Goal: Task Accomplishment & Management: Use online tool/utility

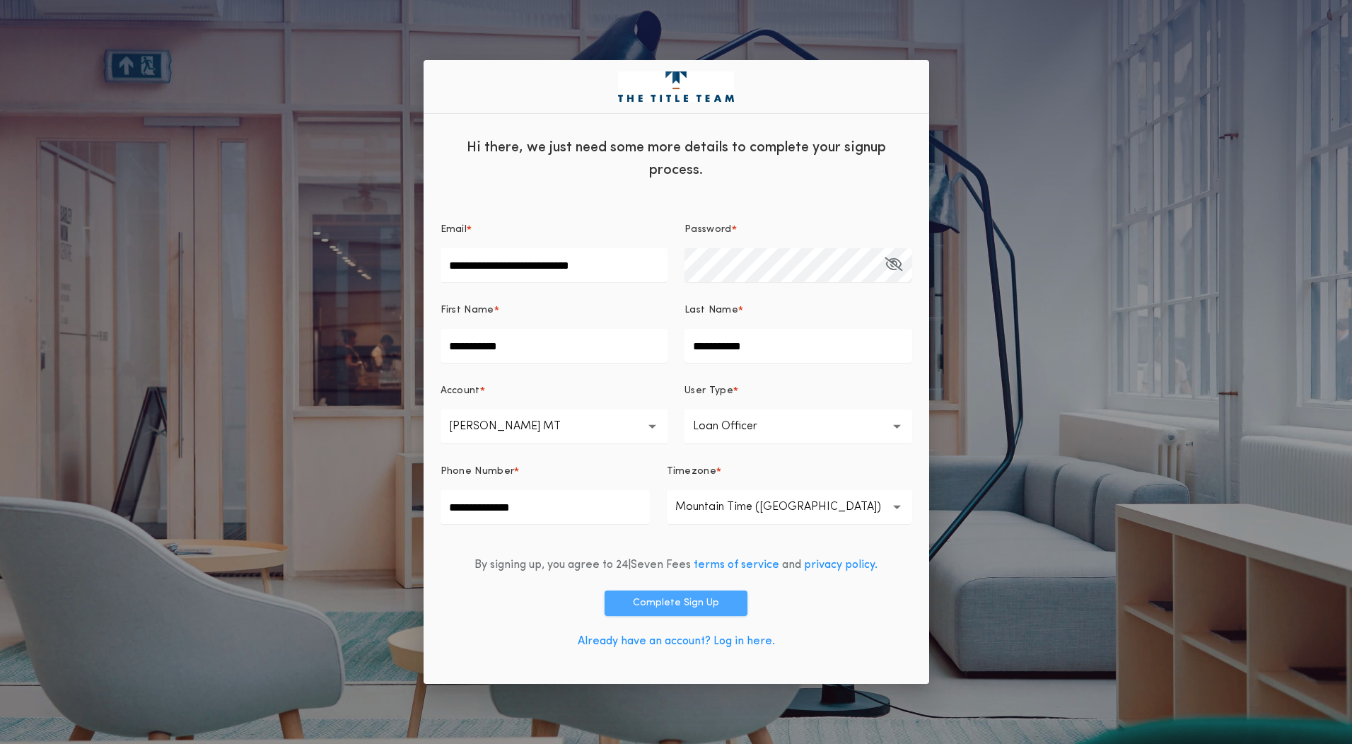
click at [699, 602] on button "Complete Sign Up" at bounding box center [675, 602] width 143 height 25
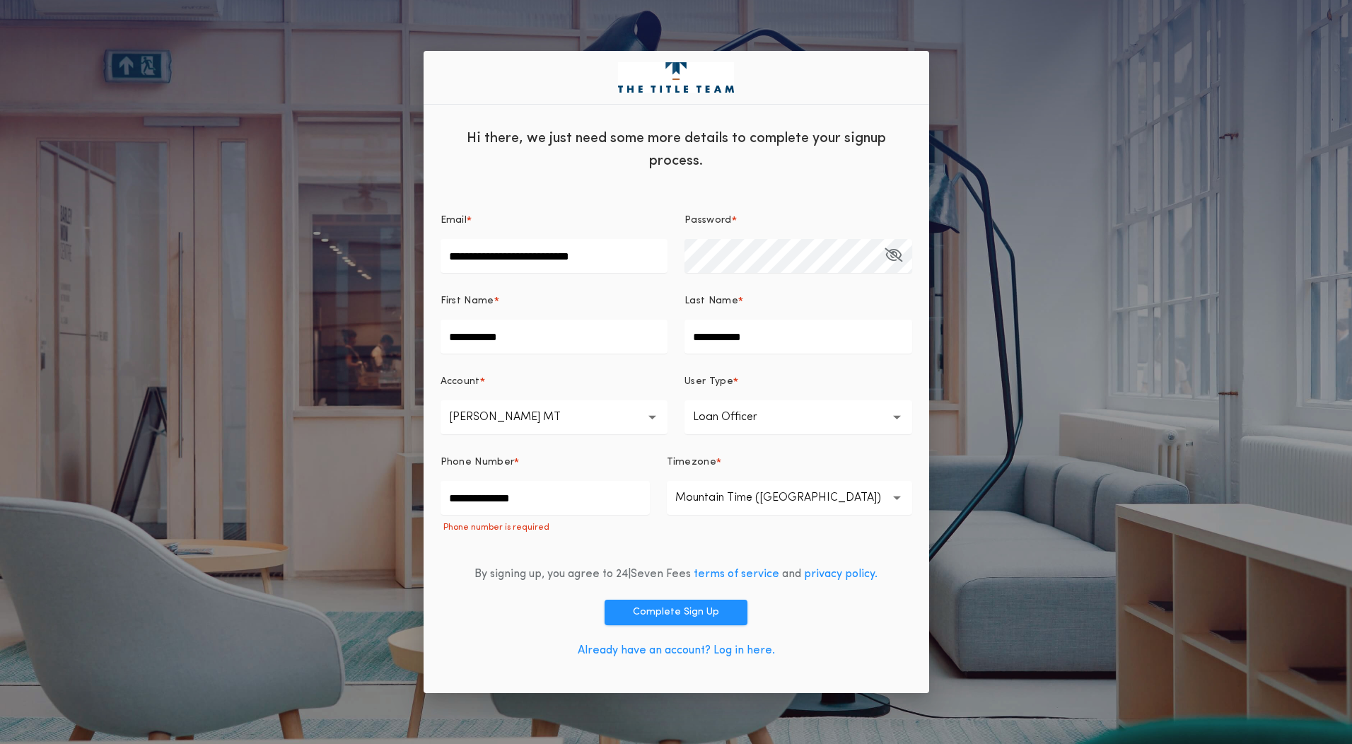
click at [562, 506] on input "**********" at bounding box center [544, 498] width 209 height 34
drag, startPoint x: 431, startPoint y: 493, endPoint x: 245, endPoint y: 491, distance: 186.6
click at [248, 493] on div "**********" at bounding box center [676, 372] width 1352 height 744
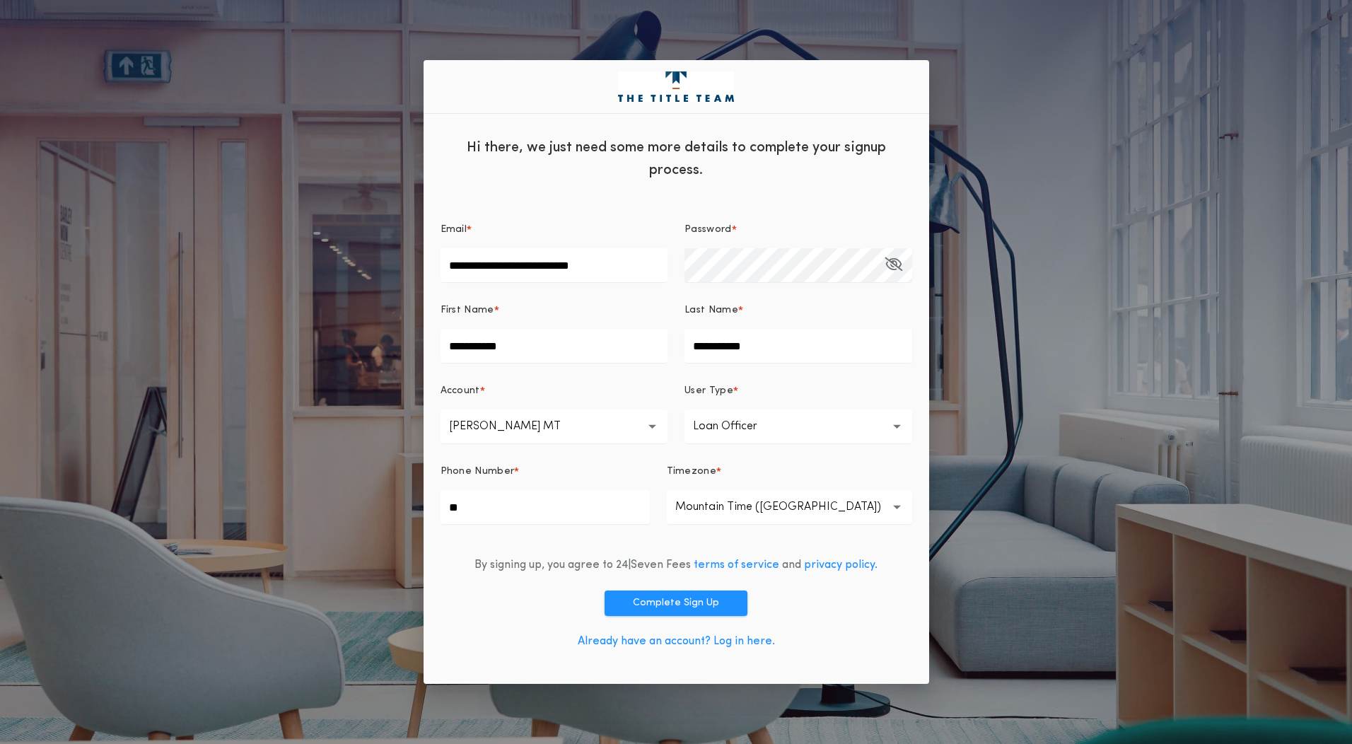
type input "*"
click at [862, 587] on div "By signing up, you agree to 24|Seven Fees terms of service and privacy policy. …" at bounding box center [676, 606] width 472 height 122
click at [721, 602] on button "Complete Sign Up" at bounding box center [675, 602] width 143 height 25
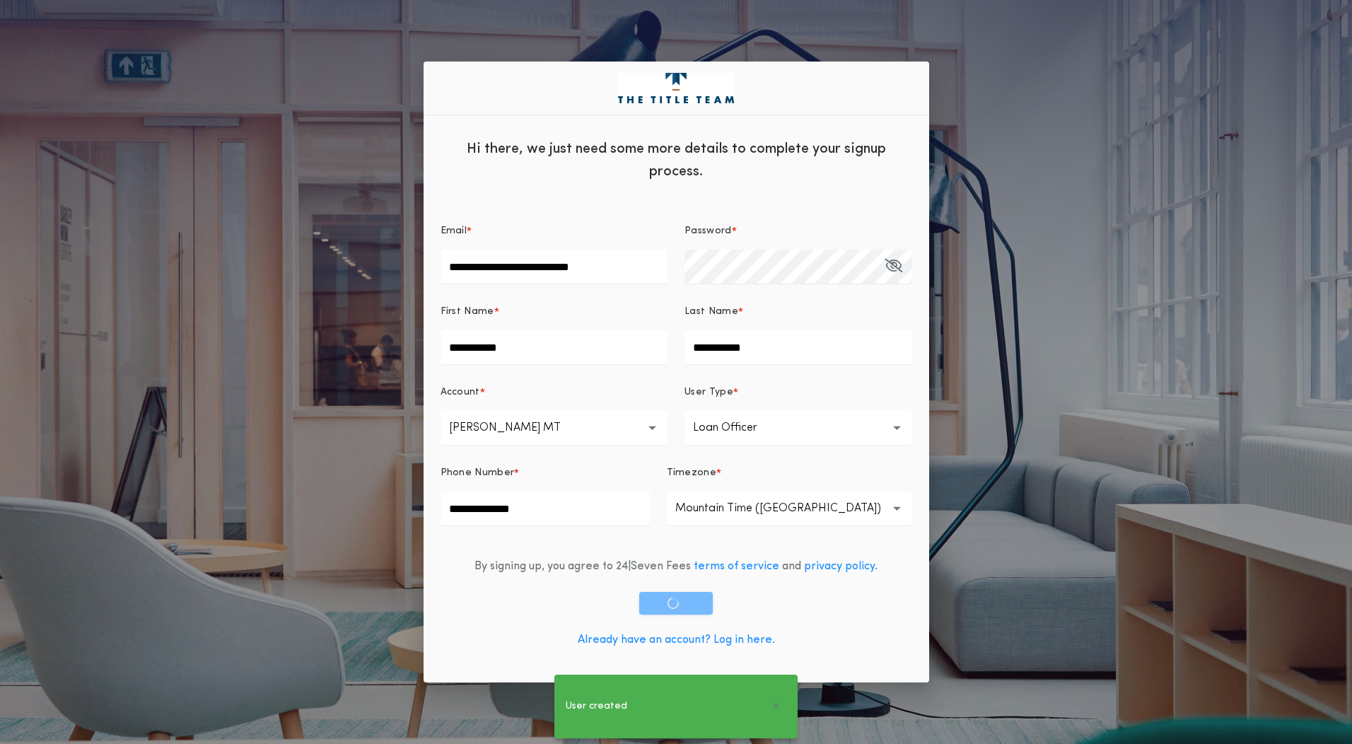
drag, startPoint x: 551, startPoint y: 513, endPoint x: 542, endPoint y: 510, distance: 9.2
click at [542, 510] on input "**********" at bounding box center [544, 508] width 209 height 34
type input "**********"
click at [805, 603] on div "By signing up, you agree to 24|Seven Fees terms of service and privacy policy. …" at bounding box center [676, 605] width 472 height 119
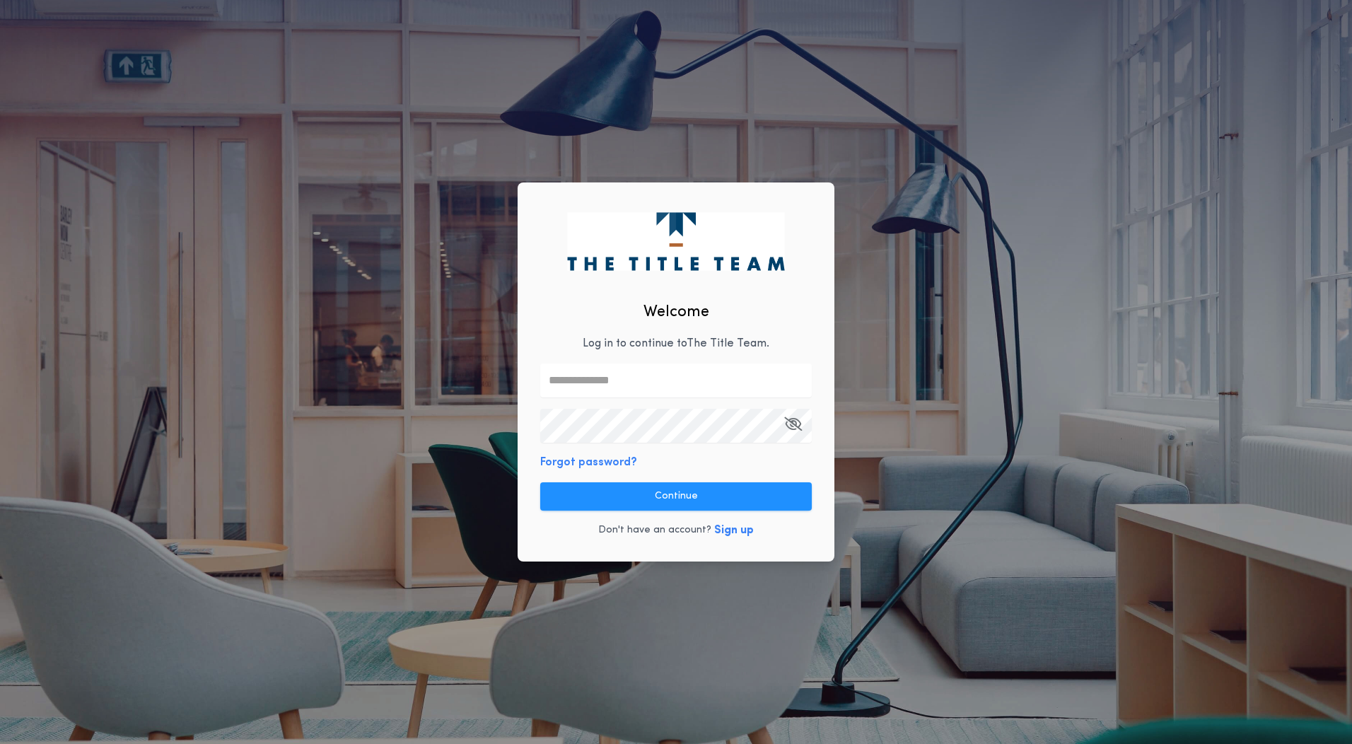
click at [675, 380] on input "text" at bounding box center [675, 380] width 271 height 34
type input "**********"
click at [788, 424] on icon "button" at bounding box center [793, 423] width 18 height 1
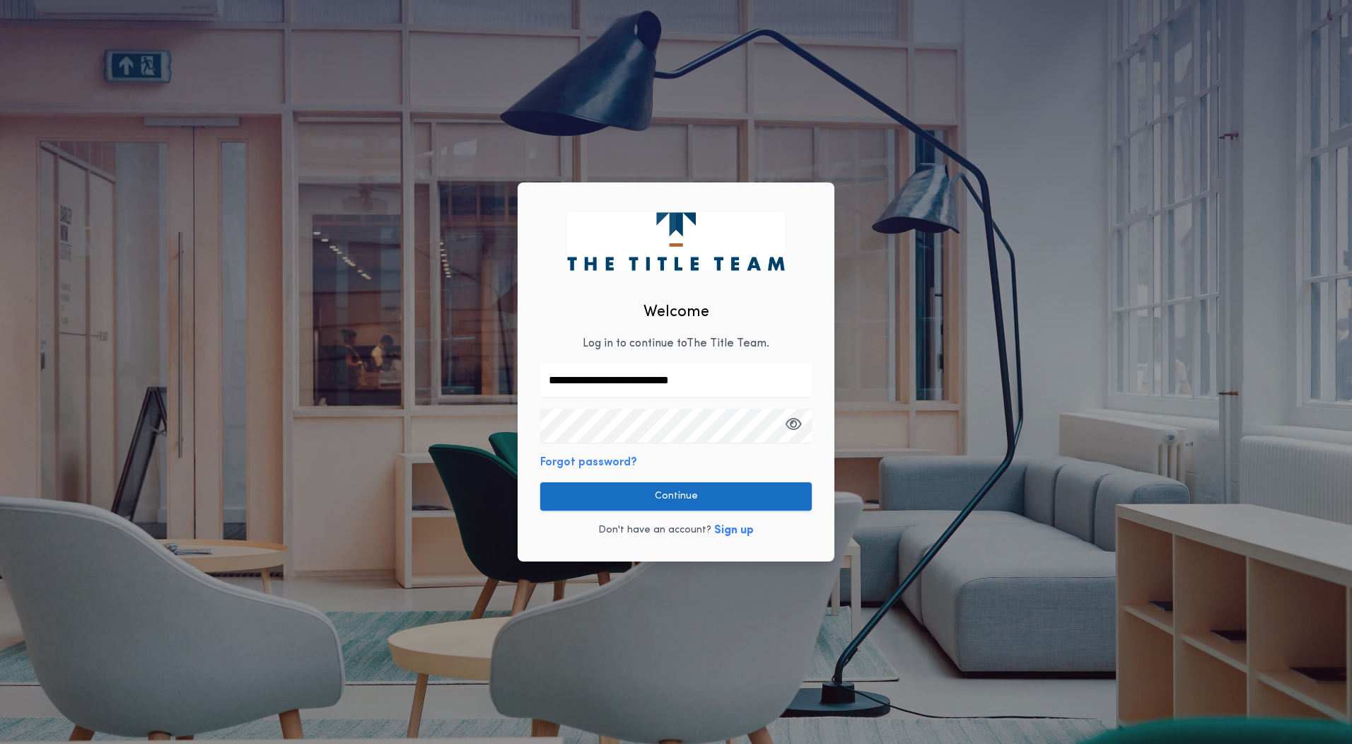
click at [686, 493] on button "Continue" at bounding box center [675, 496] width 271 height 28
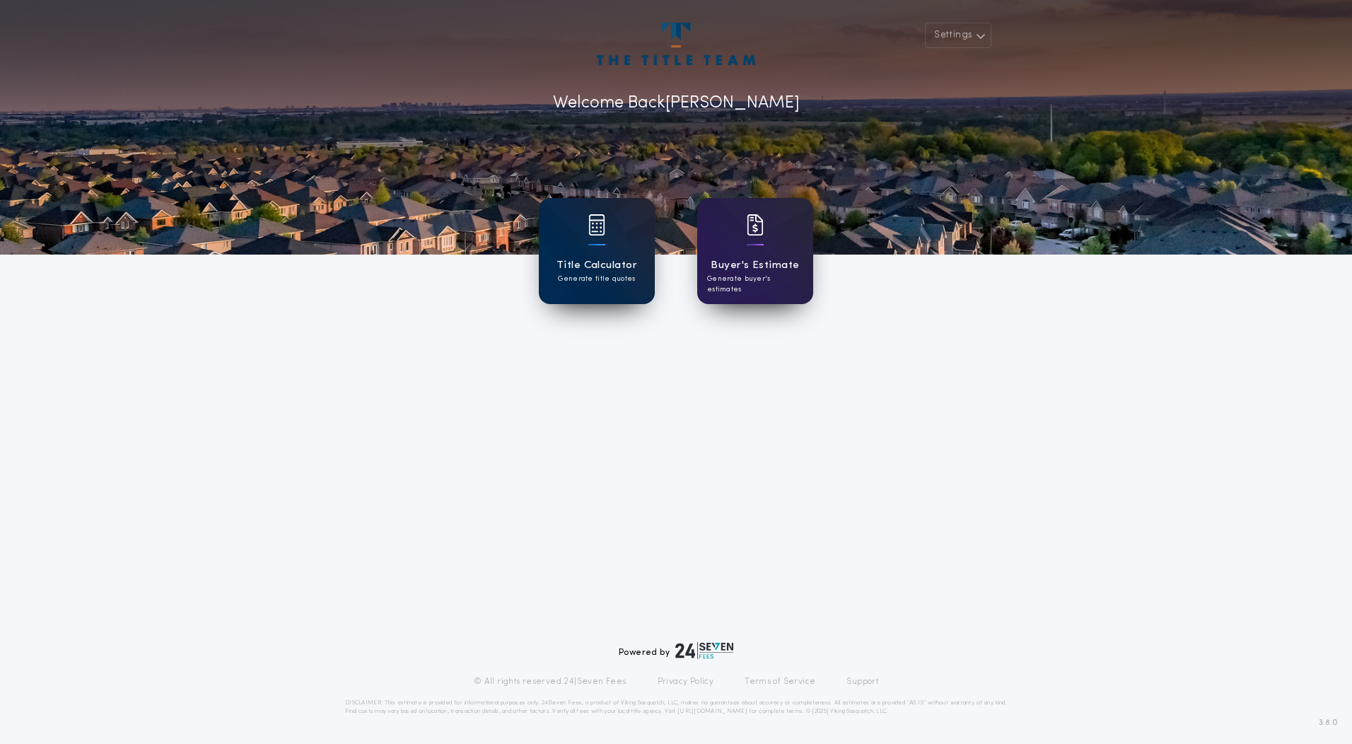
click at [599, 251] on div at bounding box center [596, 234] width 17 height 40
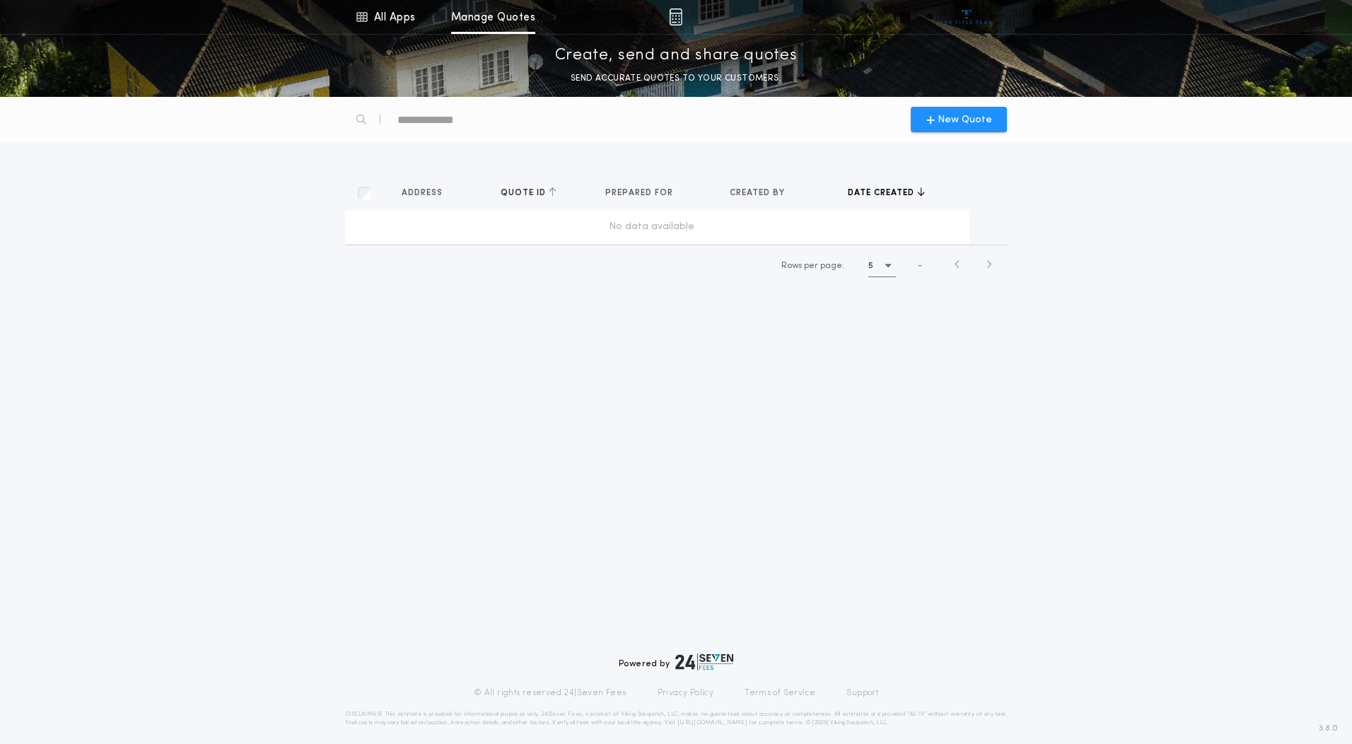
click at [524, 190] on span "Quote ID" at bounding box center [525, 192] width 48 height 11
click at [418, 191] on span "Address" at bounding box center [424, 192] width 44 height 11
click at [943, 122] on span "New Quote" at bounding box center [964, 119] width 54 height 15
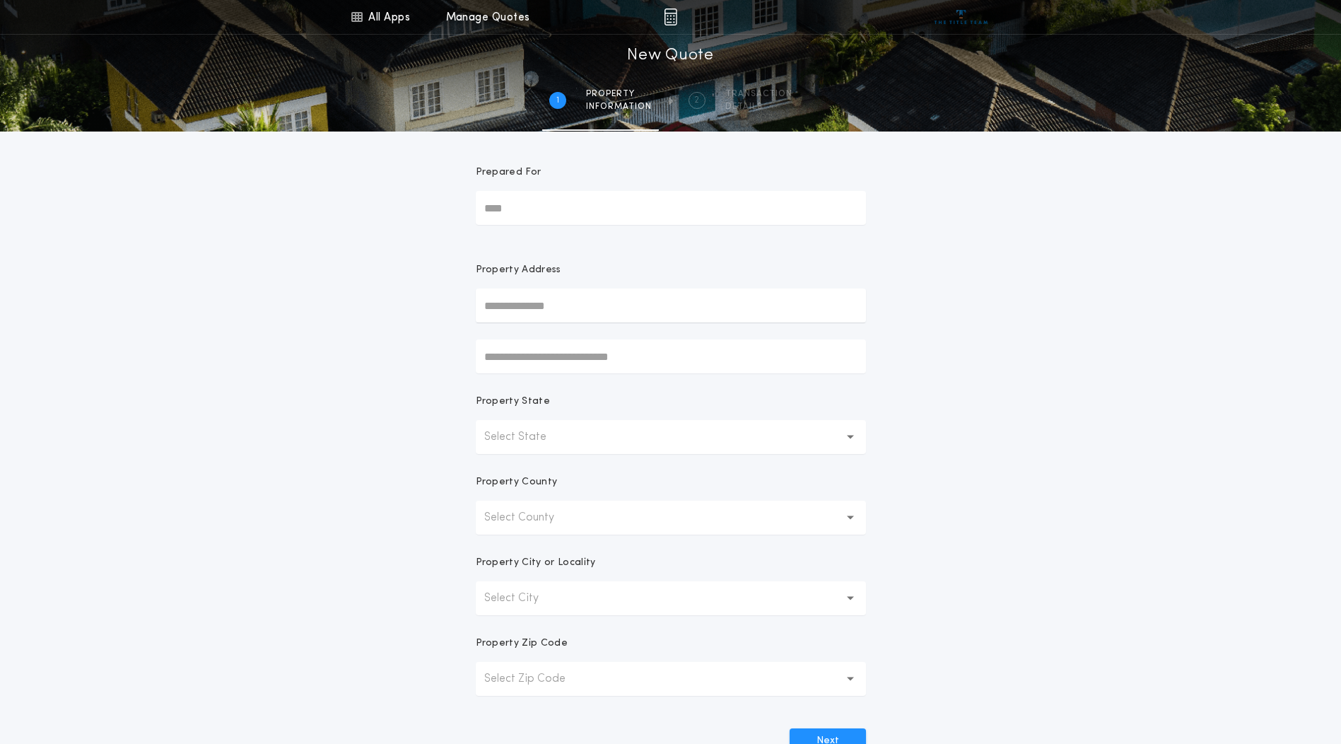
click at [548, 202] on input "Prepared For" at bounding box center [671, 208] width 390 height 34
type input "**********"
click at [568, 307] on input "text" at bounding box center [671, 305] width 390 height 34
type input "**********"
click at [632, 338] on button "[STREET_ADDRESS][PERSON_NAME]" at bounding box center [671, 333] width 390 height 21
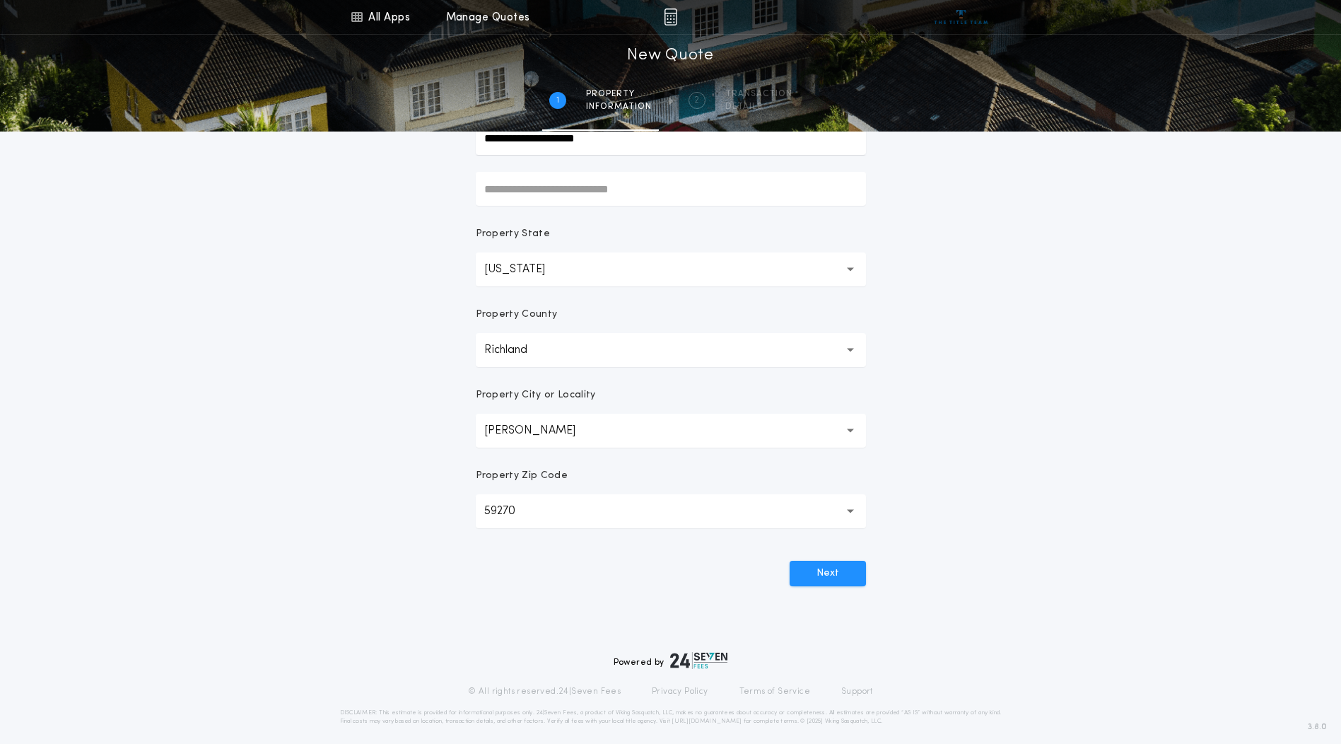
scroll to position [175, 0]
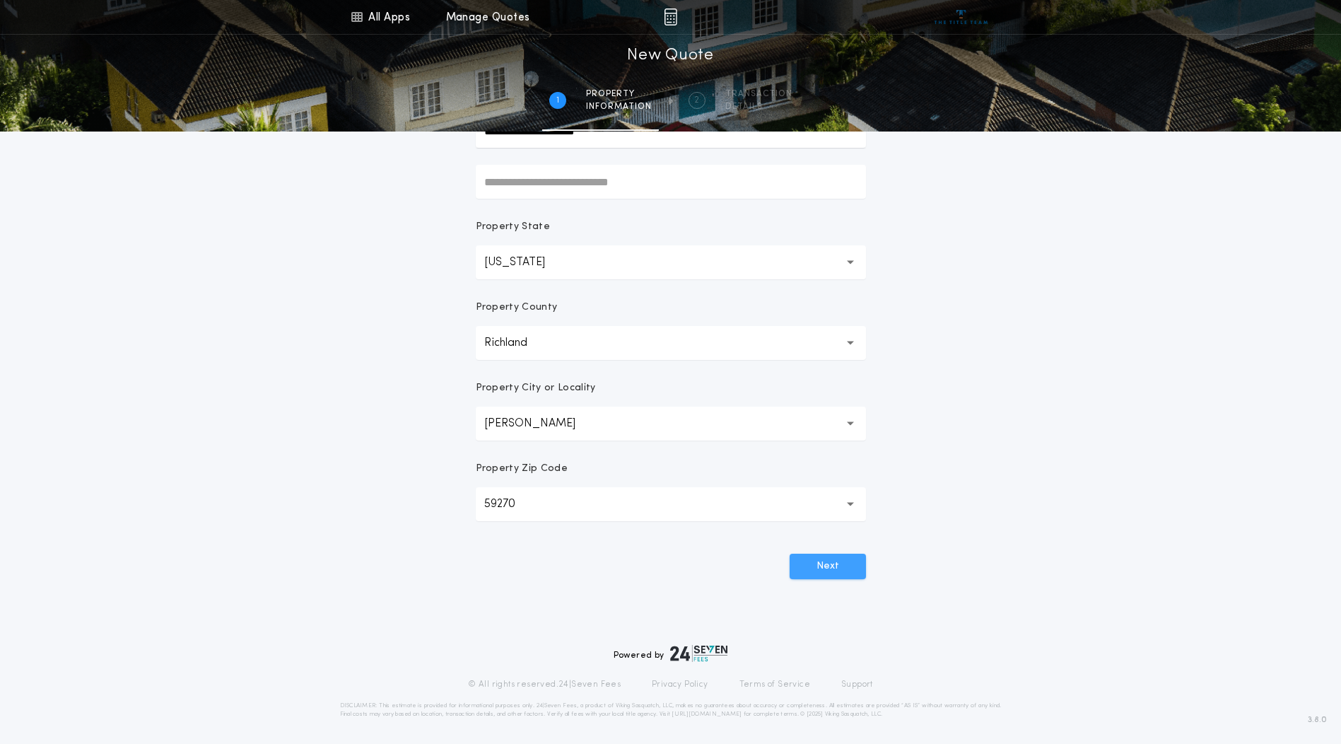
click at [830, 566] on button "Next" at bounding box center [828, 566] width 76 height 25
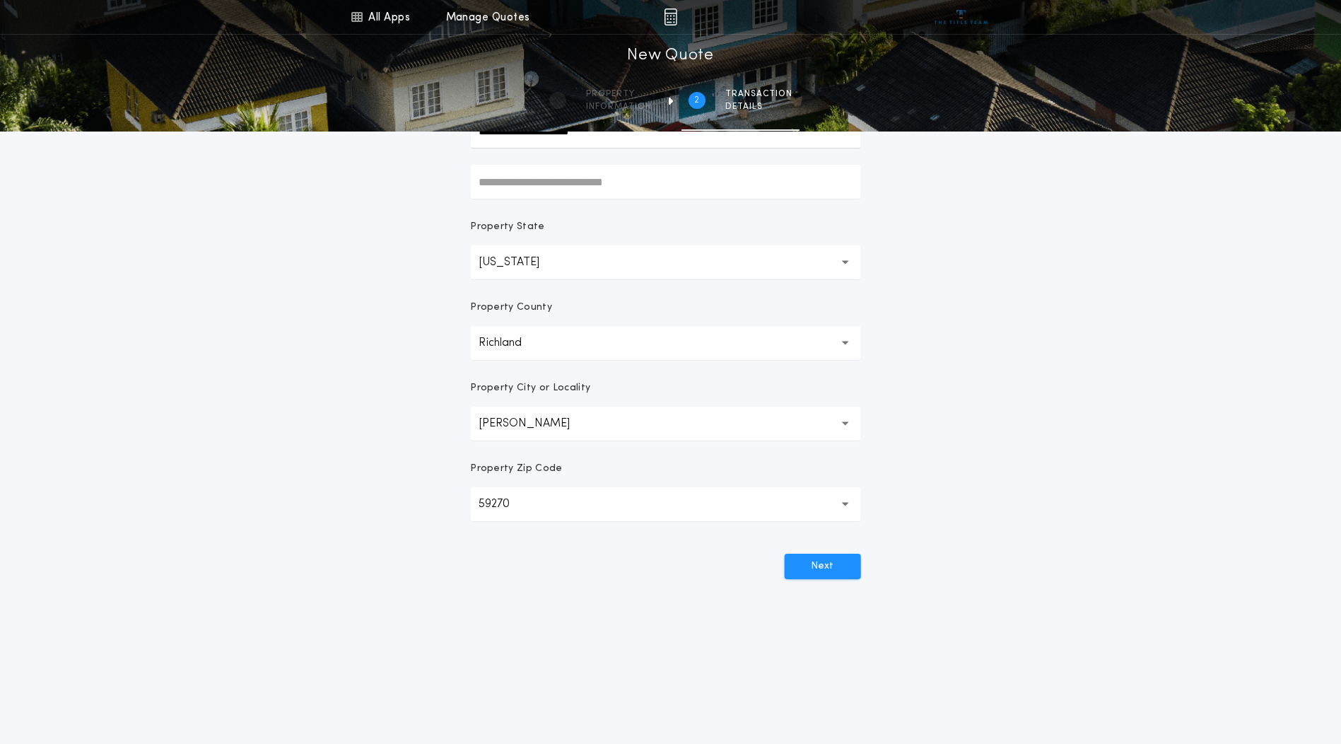
scroll to position [0, 0]
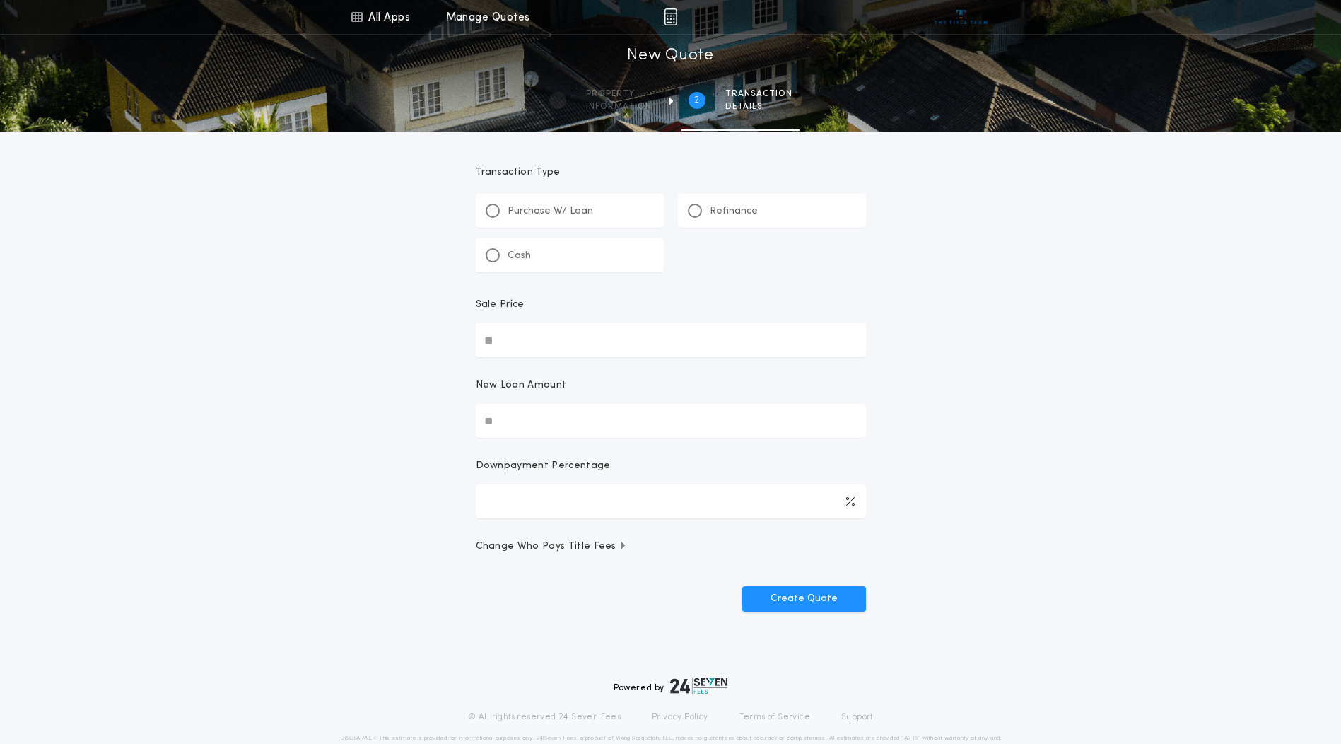
click at [730, 210] on p "Refinance" at bounding box center [734, 211] width 48 height 14
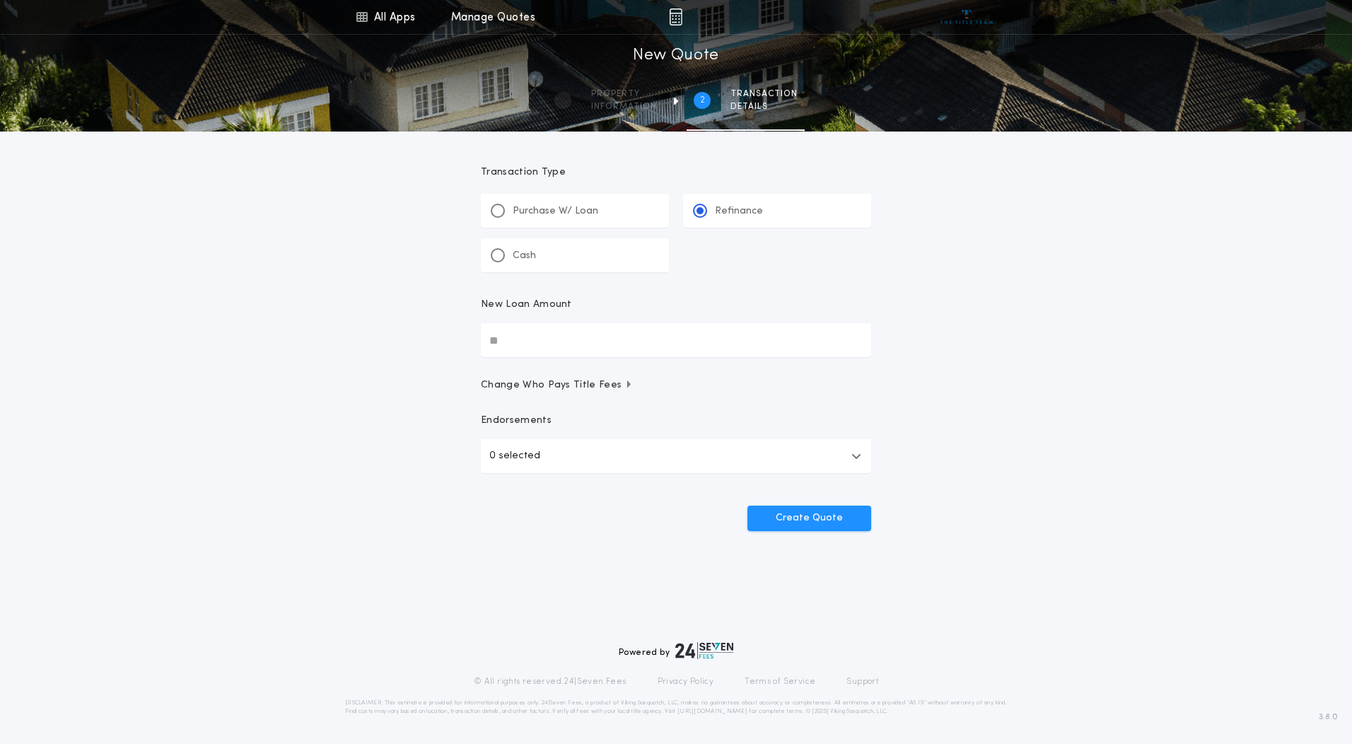
click at [601, 339] on input "New Loan Amount" at bounding box center [676, 340] width 390 height 34
type input "********"
click at [998, 330] on div "All Apps Title Calculator Buyer's Estimate Menu All Apps Manage Quotes 2 /2 New…" at bounding box center [676, 292] width 1352 height 585
click at [673, 447] on button "0 selected" at bounding box center [676, 456] width 390 height 34
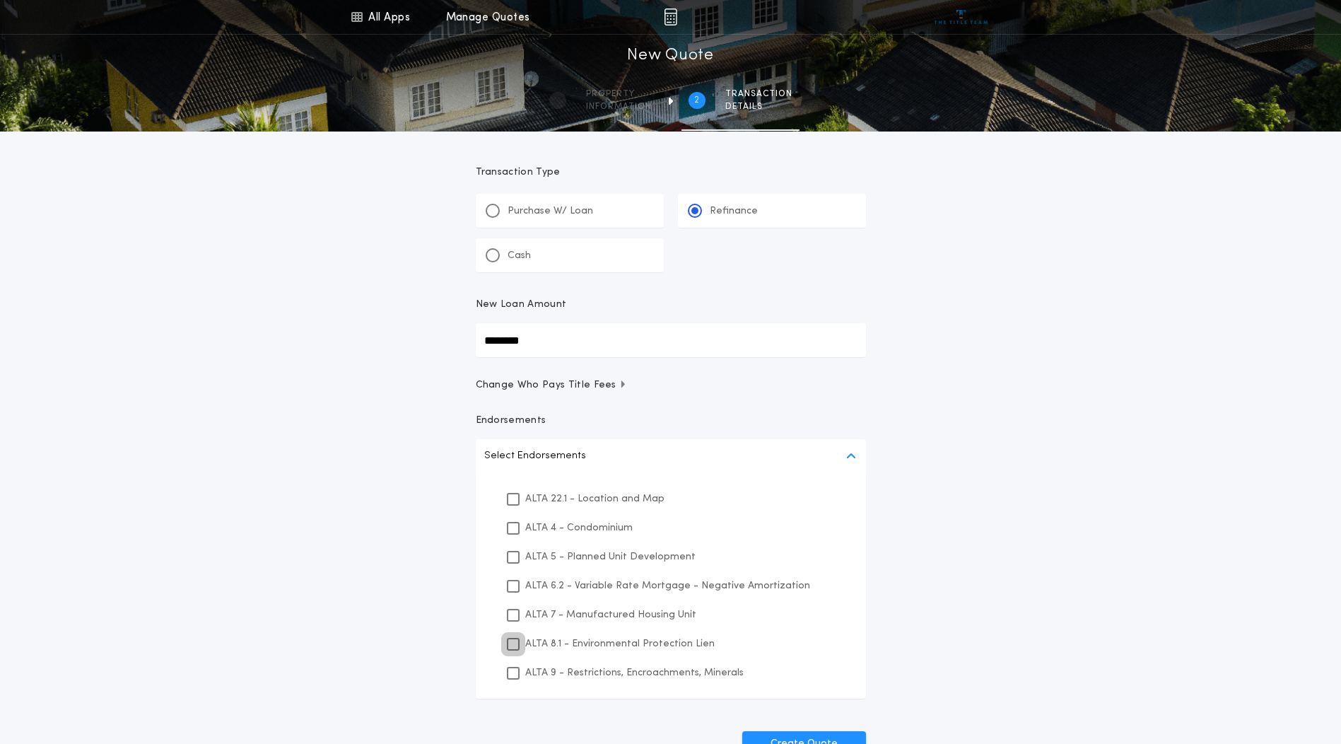
click at [513, 645] on icon at bounding box center [513, 644] width 8 height 10
click at [511, 677] on icon at bounding box center [513, 673] width 8 height 10
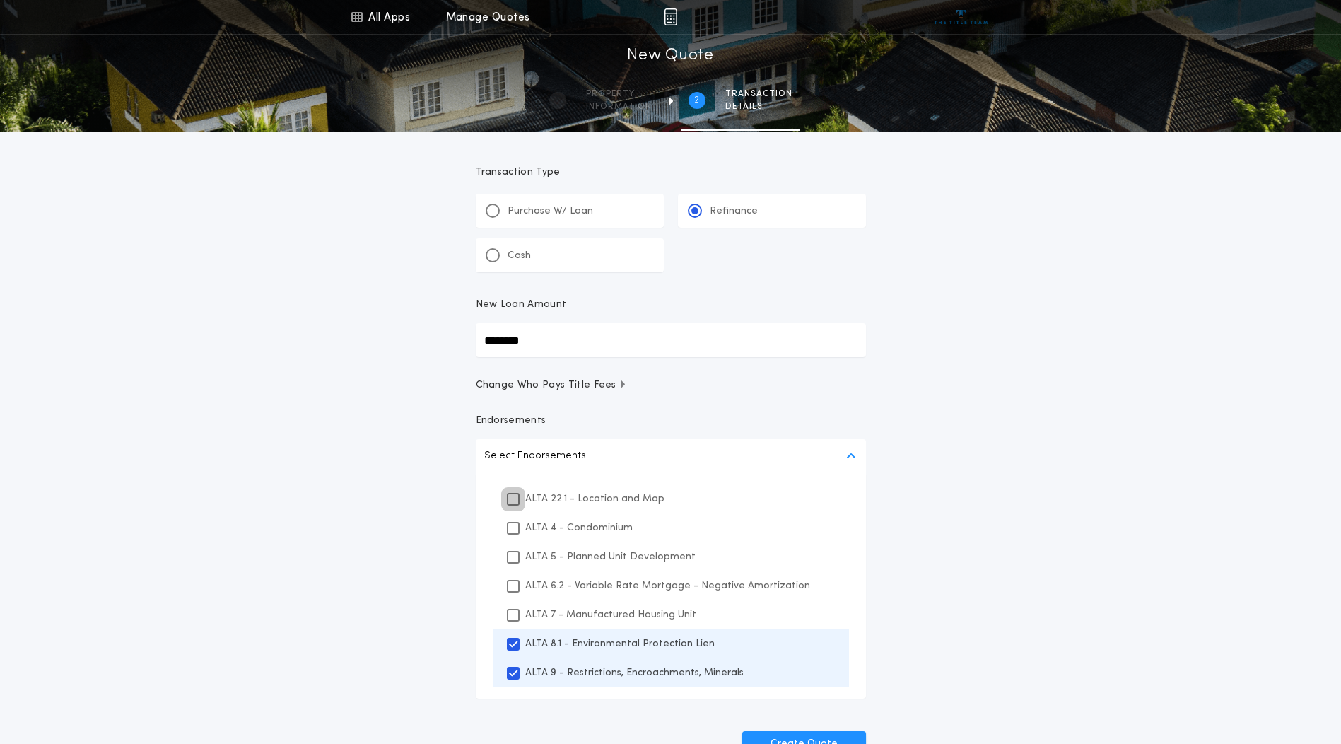
click at [514, 496] on icon at bounding box center [513, 499] width 8 height 10
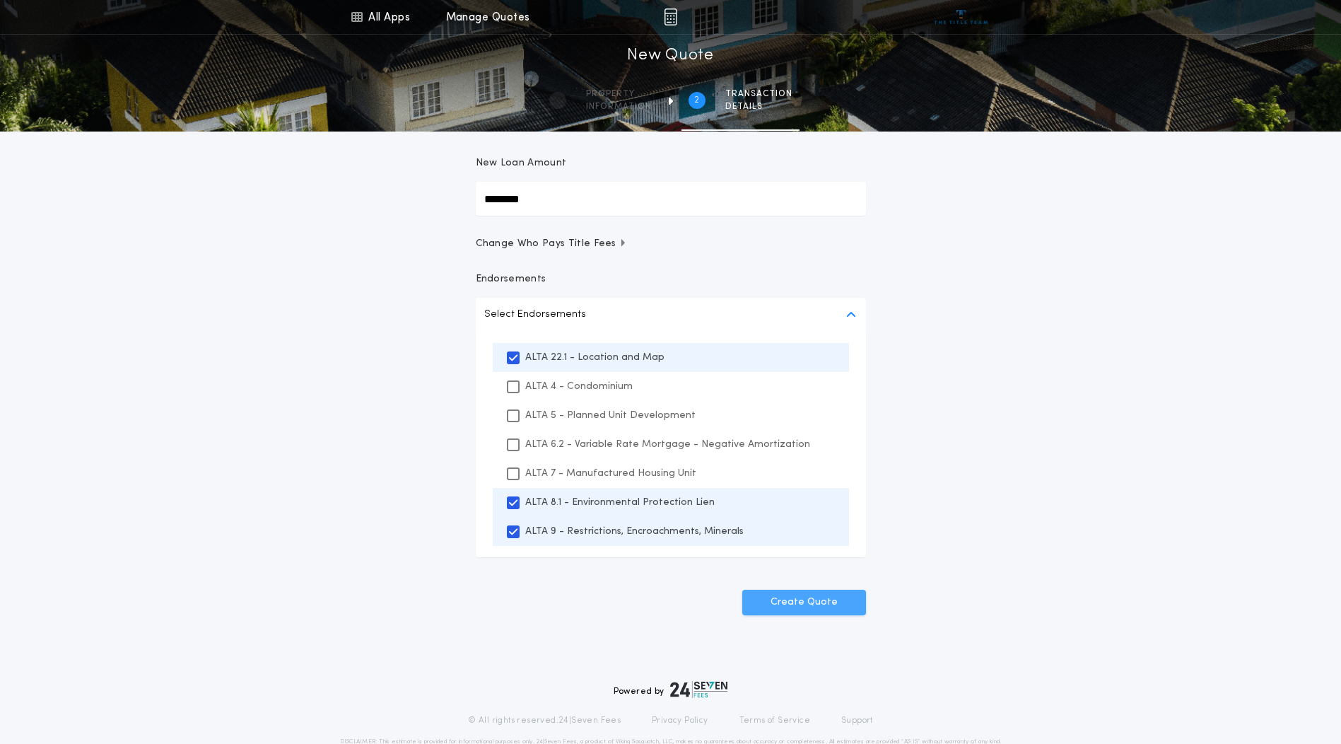
click at [809, 603] on button "Create Quote" at bounding box center [804, 602] width 124 height 25
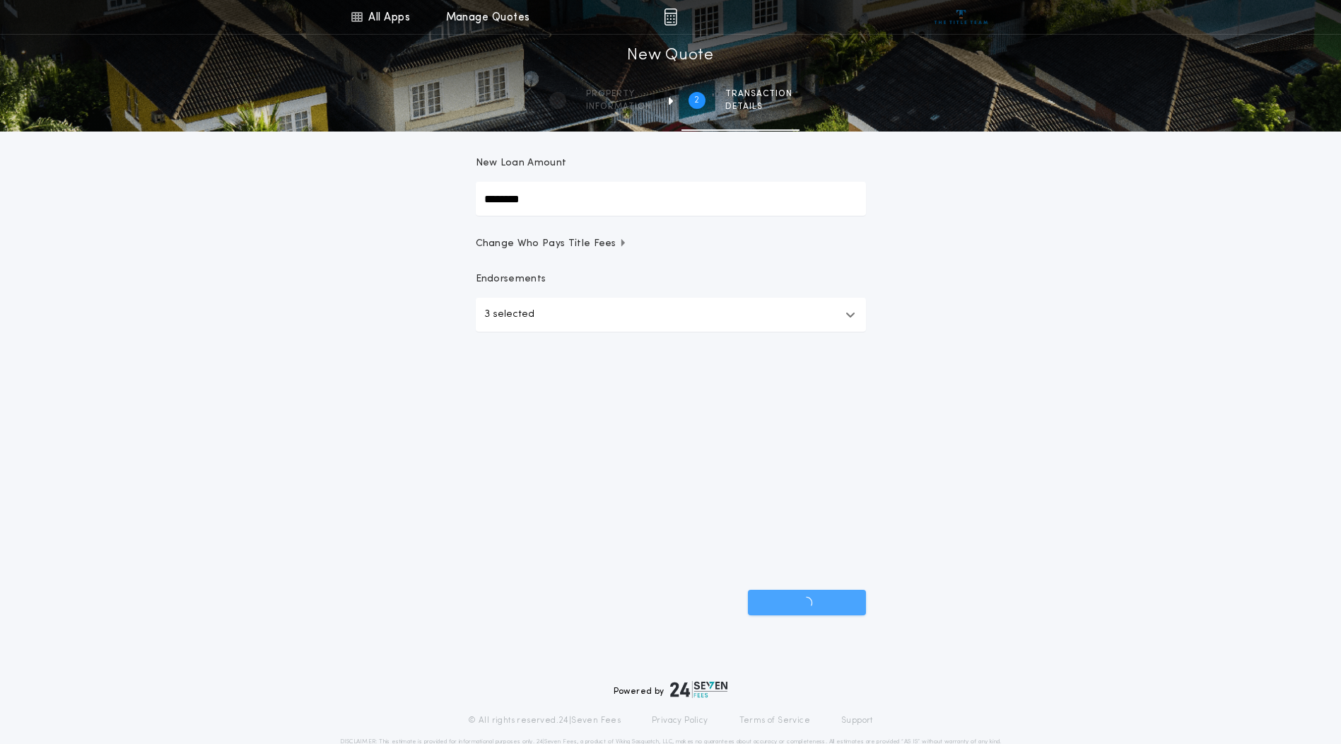
scroll to position [0, 0]
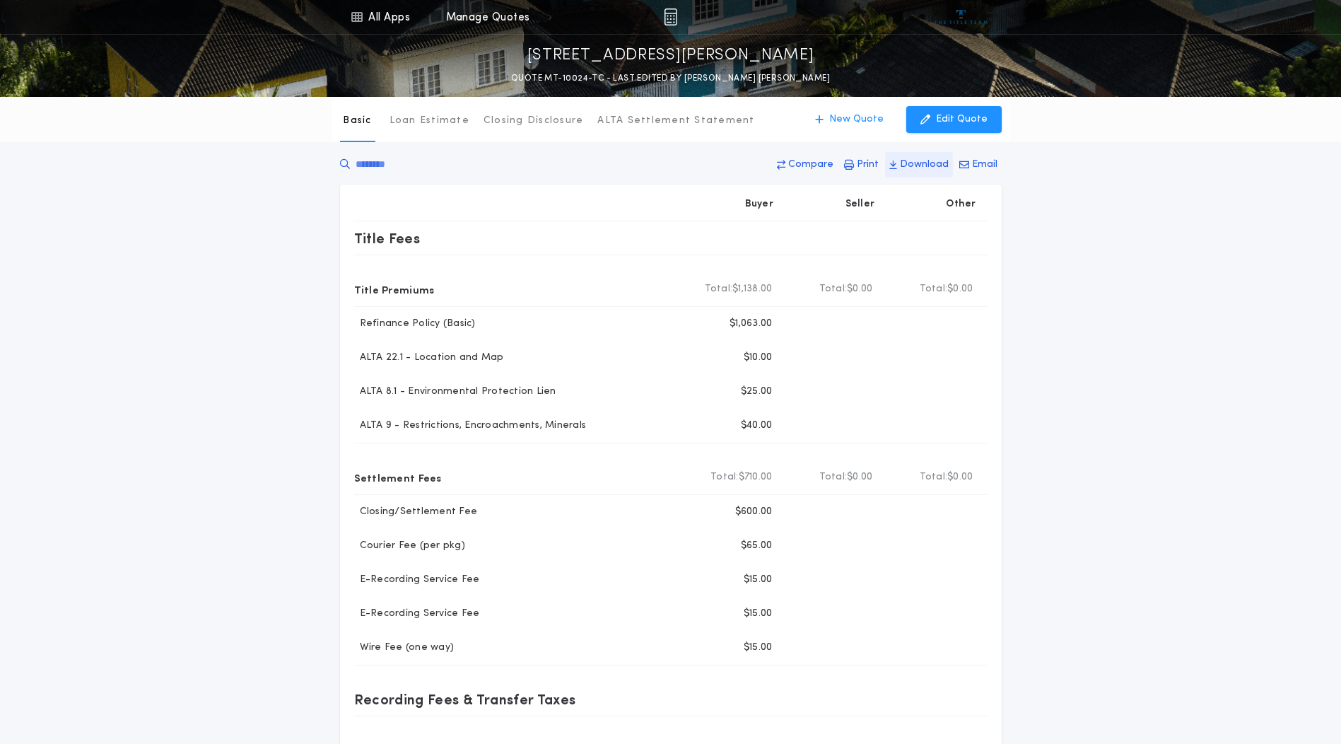
click at [920, 163] on p "Download" at bounding box center [924, 165] width 49 height 14
click at [1225, 349] on div "Basic Loan Estimate Closing Disclosure ALTA Settlement Statement Basic New Quot…" at bounding box center [670, 519] width 1341 height 845
click at [945, 111] on button "Edit Quote" at bounding box center [953, 119] width 95 height 27
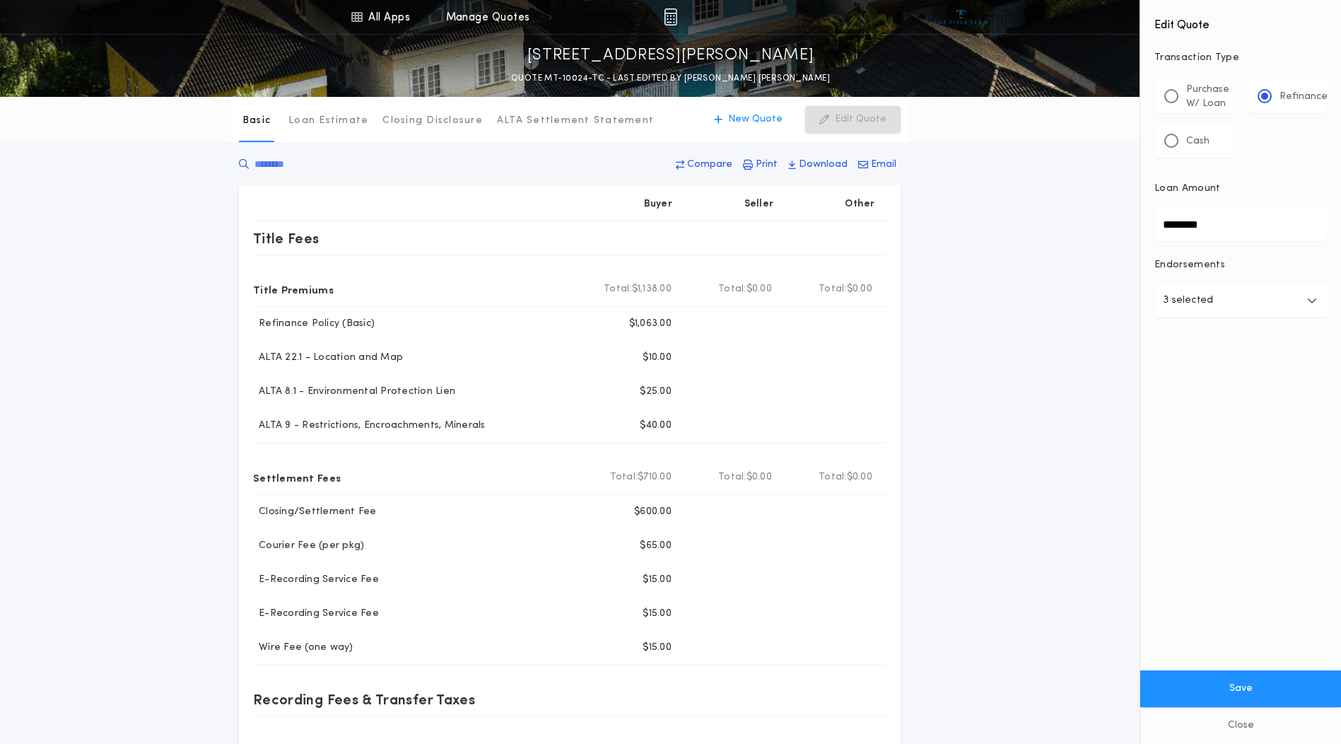
drag, startPoint x: 1194, startPoint y: 223, endPoint x: 935, endPoint y: 248, distance: 260.7
click at [943, 249] on div "All Apps Title Calculator Buyer's Estimate Menu All Apps Manage Quotes [STREET_…" at bounding box center [670, 554] width 1341 height 1109
type input "********"
click at [1017, 443] on div "Basic Loan Estimate Closing Disclosure ALTA Settlement Statement Basic New Quot…" at bounding box center [670, 519] width 1341 height 845
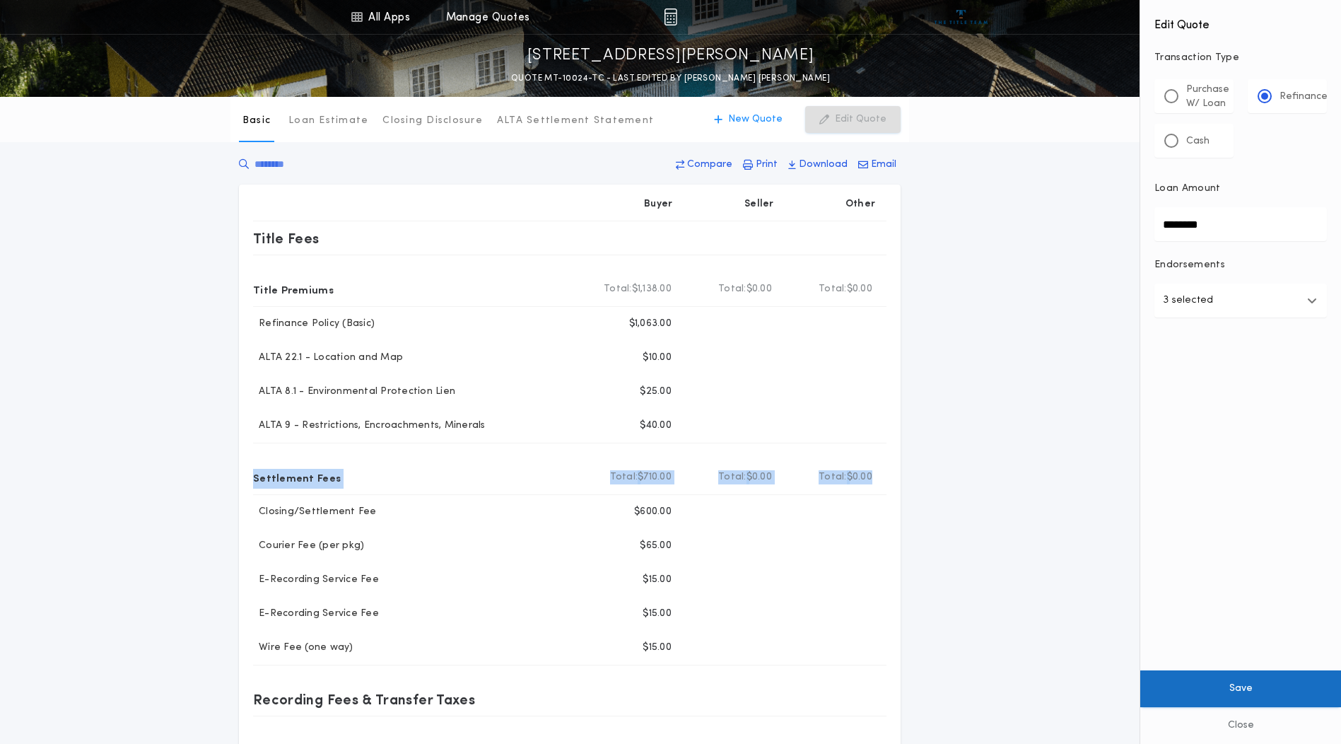
click at [1247, 688] on button "Save" at bounding box center [1240, 688] width 201 height 37
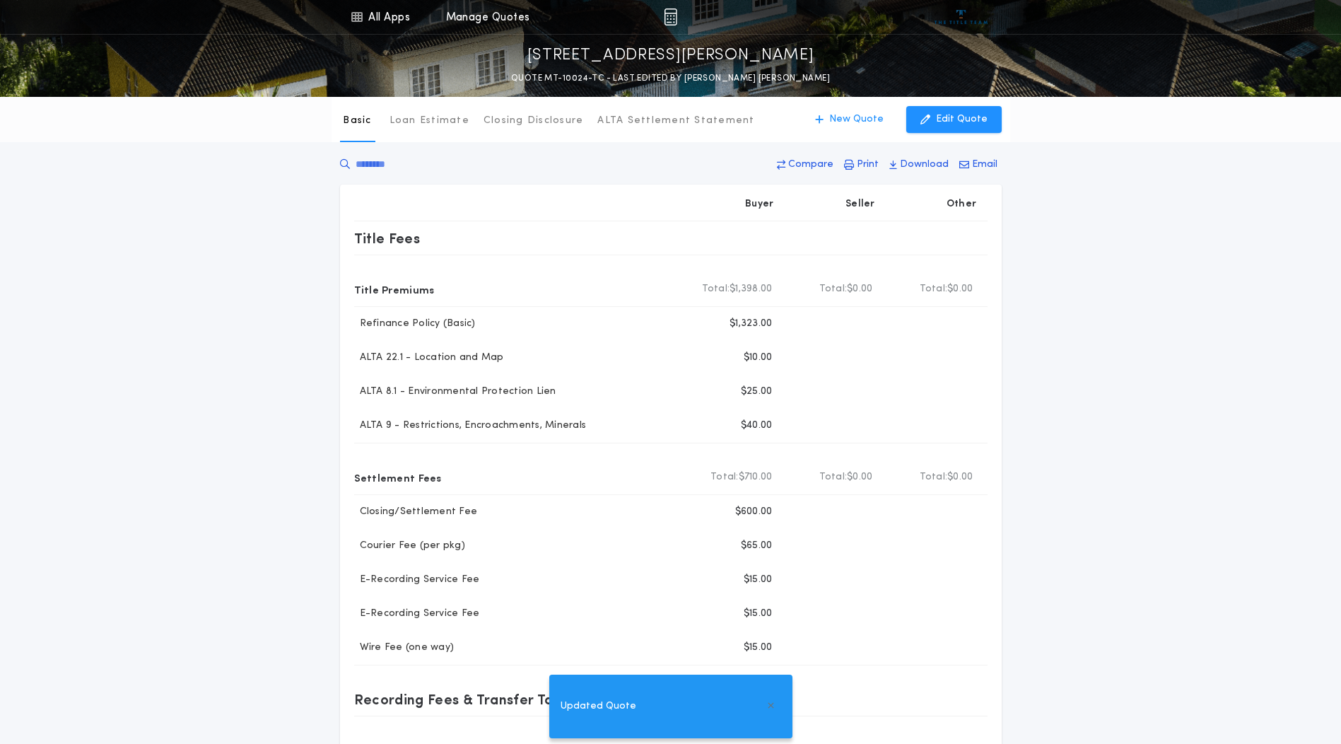
drag, startPoint x: 1104, startPoint y: 379, endPoint x: 1079, endPoint y: 364, distance: 28.9
click at [1105, 381] on div "Basic Loan Estimate Closing Disclosure ALTA Settlement Statement Basic New Quot…" at bounding box center [670, 519] width 1341 height 845
click at [865, 163] on p "Print" at bounding box center [868, 165] width 22 height 14
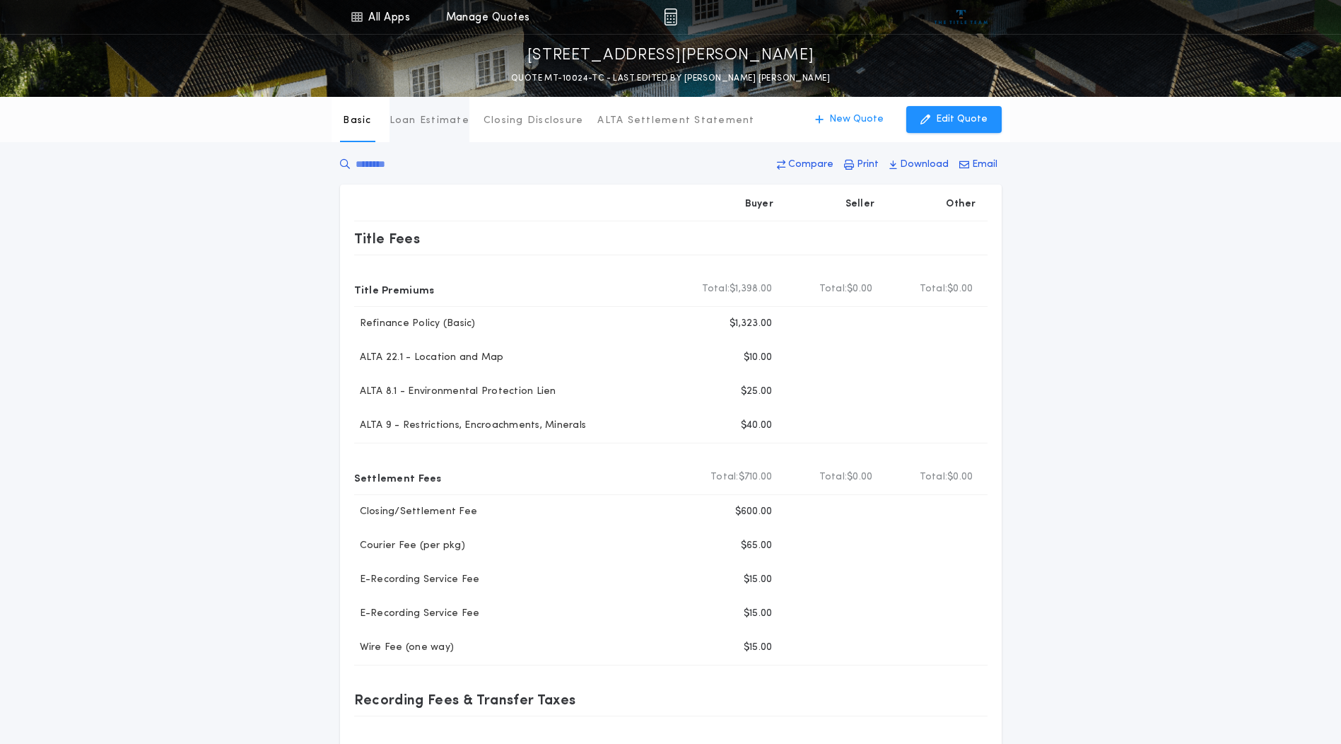
click at [432, 118] on p "Loan Estimate" at bounding box center [430, 121] width 80 height 14
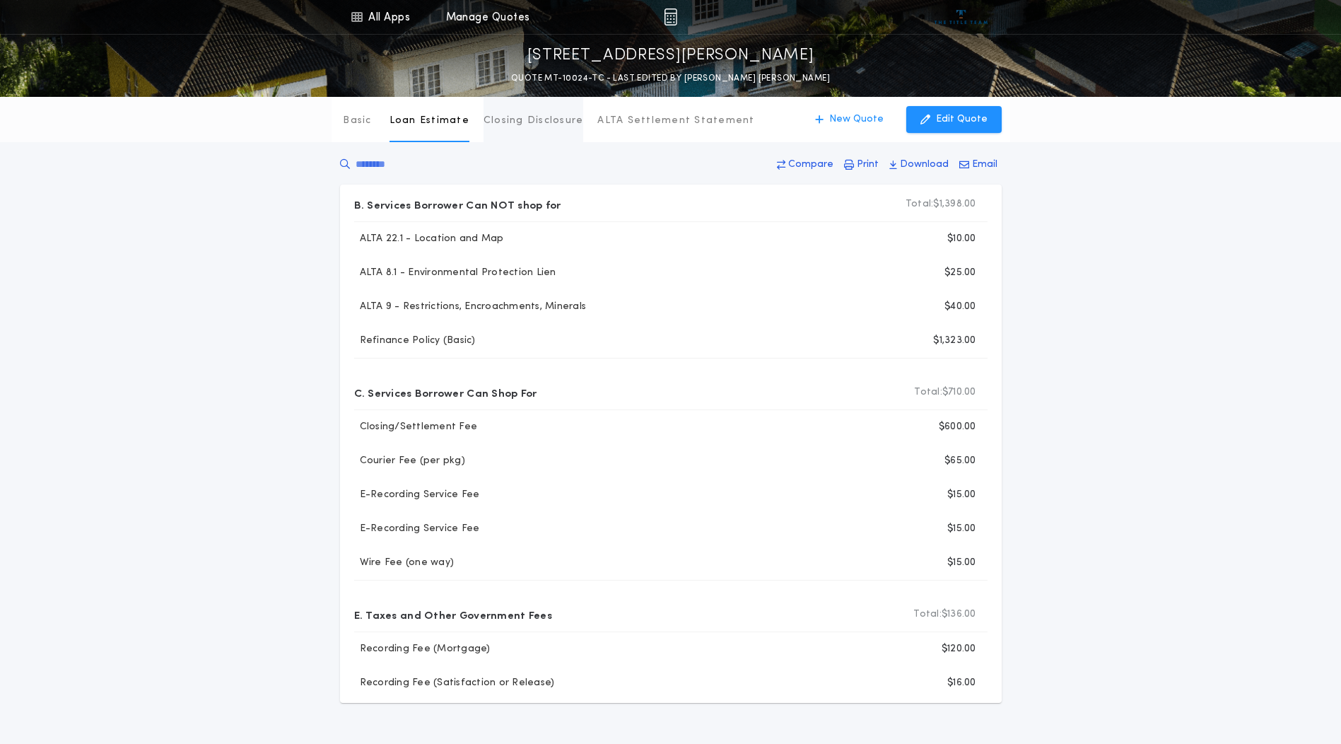
drag, startPoint x: 544, startPoint y: 115, endPoint x: 531, endPoint y: 125, distance: 16.7
click at [542, 118] on p "Closing Disclosure" at bounding box center [534, 121] width 100 height 14
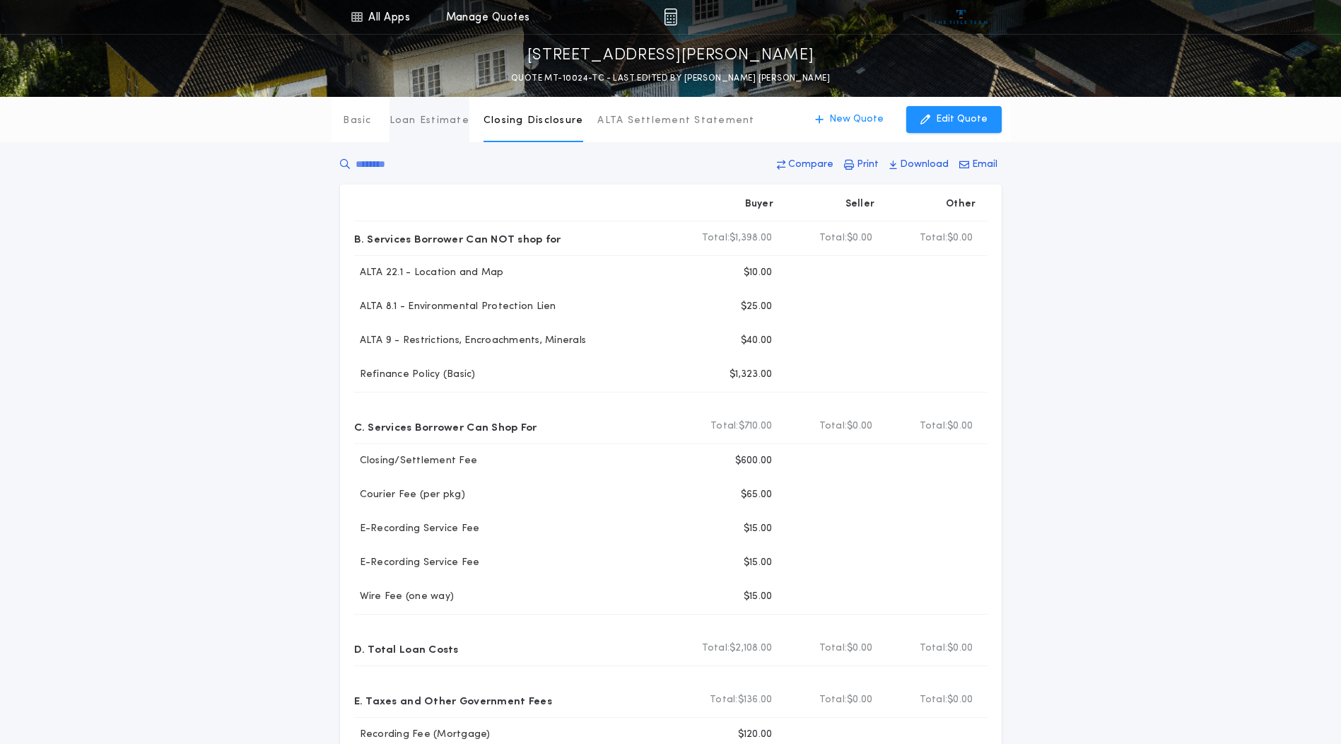
click at [433, 115] on p "Loan Estimate" at bounding box center [430, 121] width 80 height 14
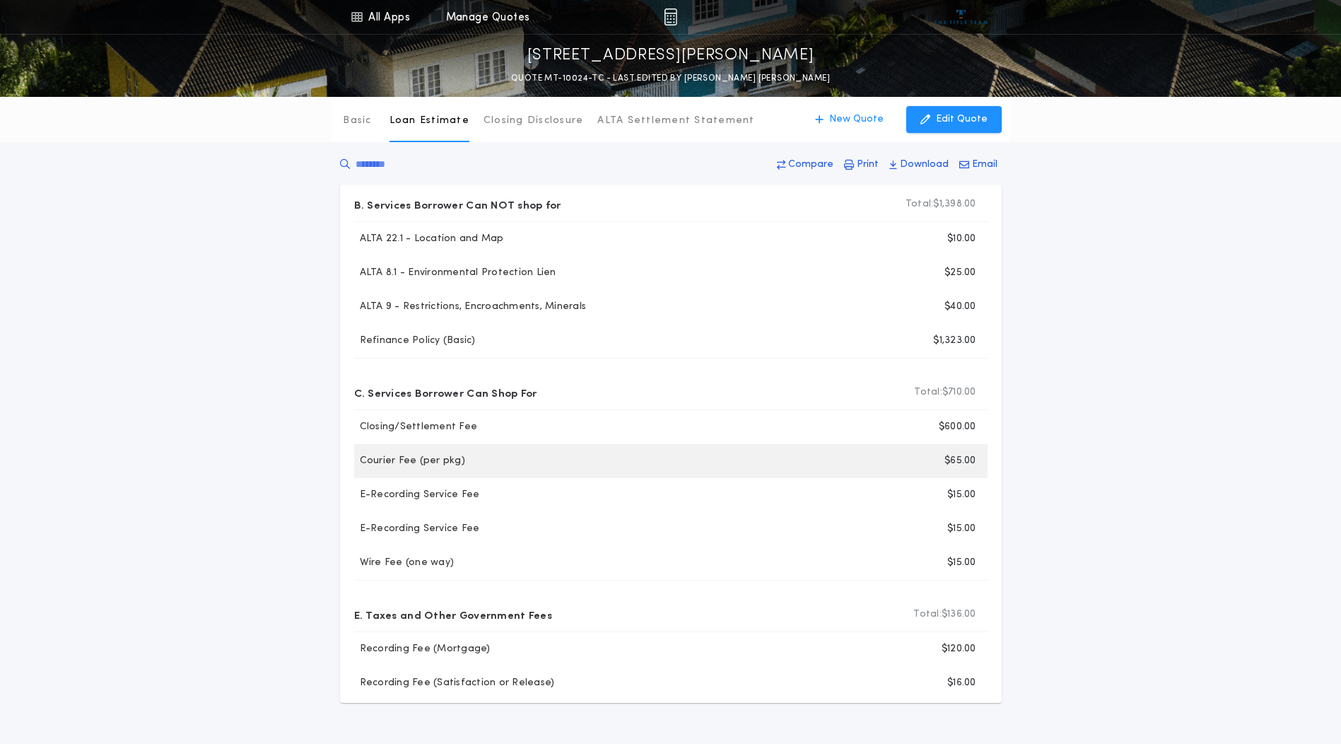
scroll to position [127, 0]
